Goal: Information Seeking & Learning: Learn about a topic

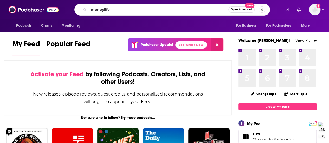
type input "moneylife"
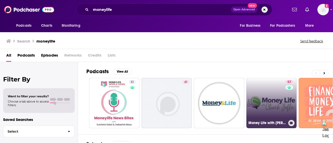
click at [251, 99] on link "57 Money Life with [PERSON_NAME]" at bounding box center [271, 103] width 50 height 50
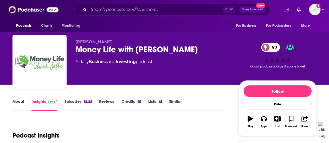
scroll to position [130, 0]
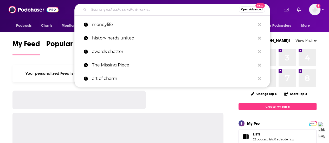
click at [175, 9] on input "Search podcasts, credits, & more..." at bounding box center [164, 9] width 150 height 8
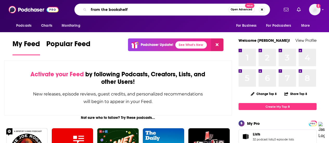
type input "from the bookshelf"
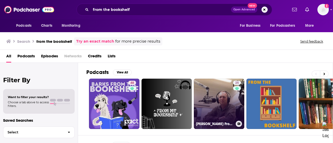
click at [237, 102] on div "25" at bounding box center [237, 101] width 9 height 40
